Goal: Task Accomplishment & Management: Manage account settings

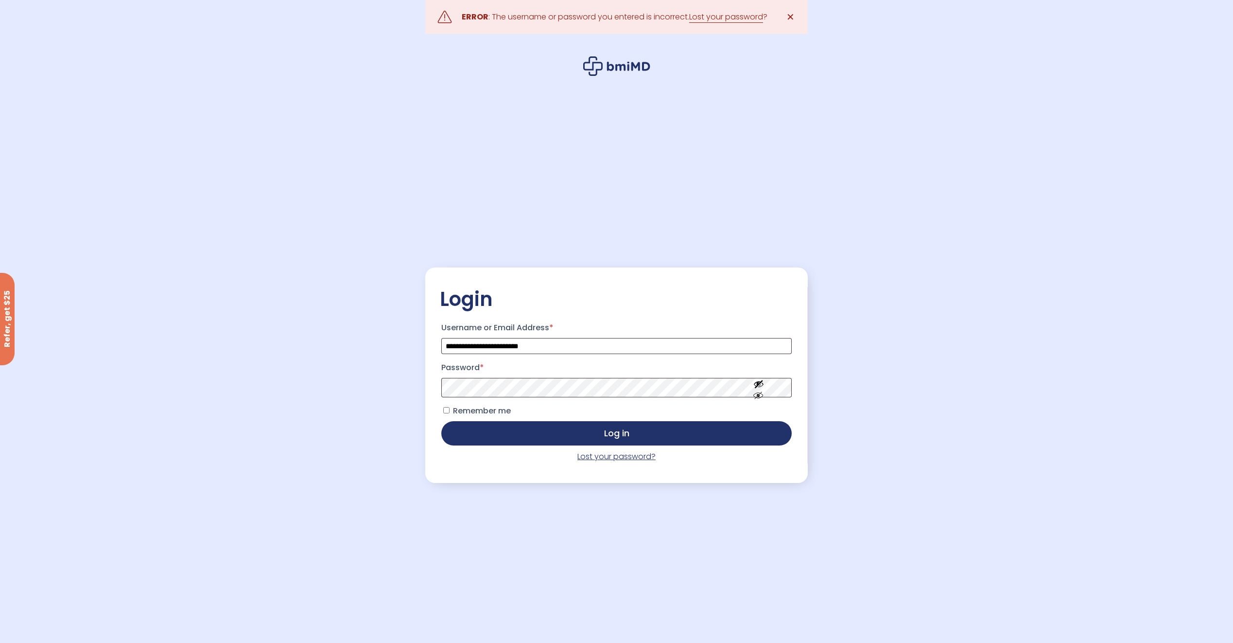
click at [621, 458] on link "Lost your password?" at bounding box center [616, 456] width 78 height 11
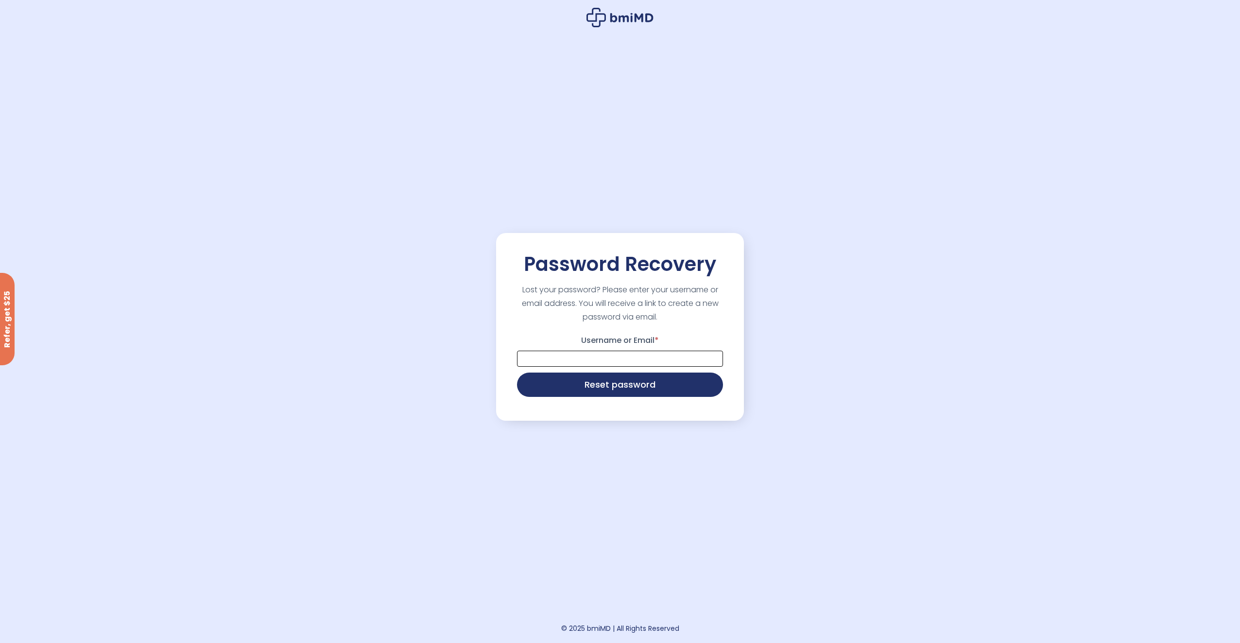
click at [615, 353] on input "Username or Email *" at bounding box center [620, 358] width 206 height 16
type input "**********"
click at [611, 393] on button "Reset password" at bounding box center [620, 383] width 206 height 24
